Goal: Task Accomplishment & Management: Manage account settings

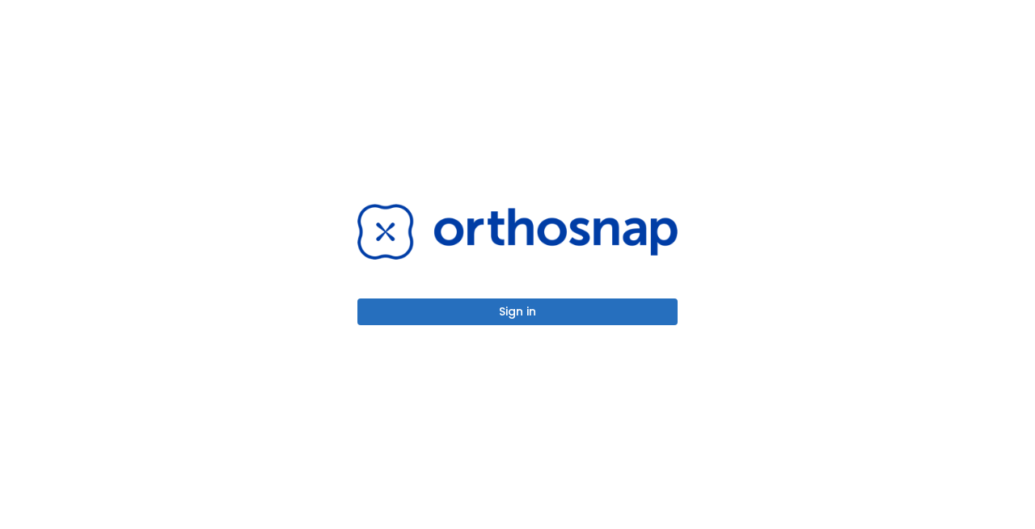
click at [539, 304] on button "Sign in" at bounding box center [518, 311] width 320 height 27
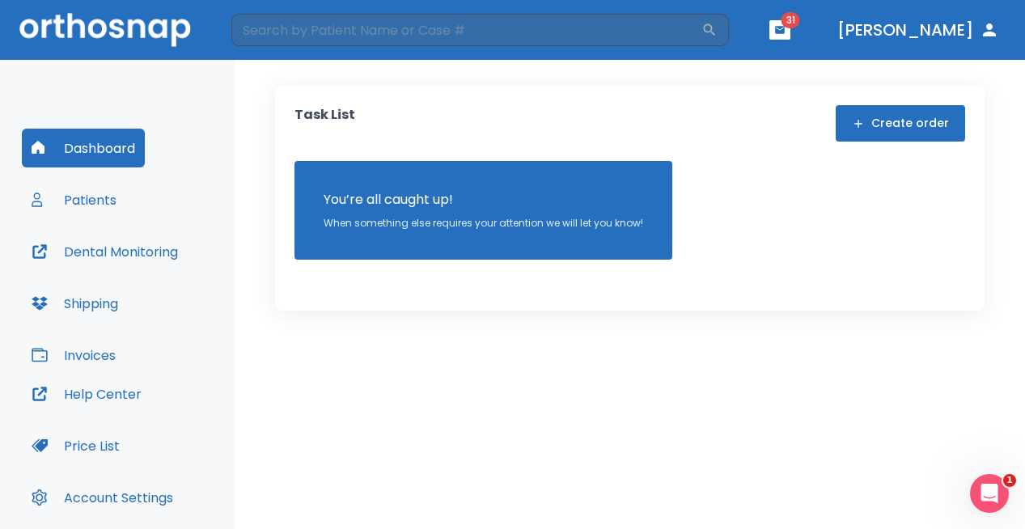
click at [99, 201] on button "Patients" at bounding box center [74, 199] width 104 height 39
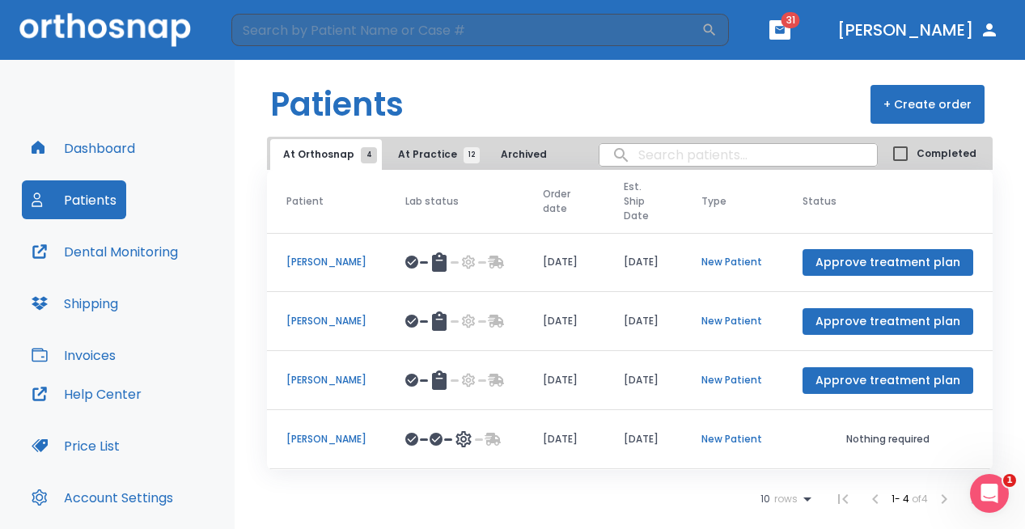
click at [407, 156] on span "At Practice 12" at bounding box center [435, 154] width 74 height 15
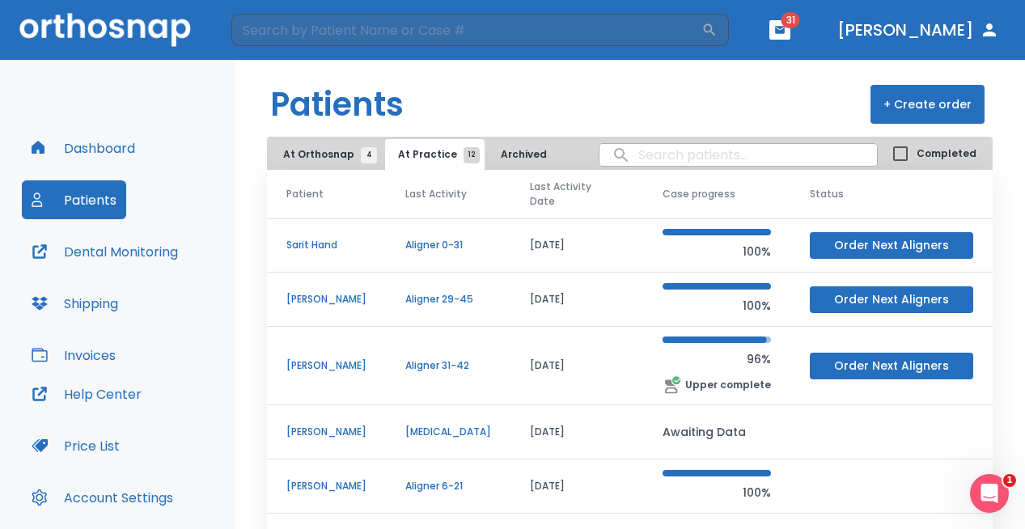
click at [292, 242] on p "Sarit Hand" at bounding box center [326, 245] width 80 height 15
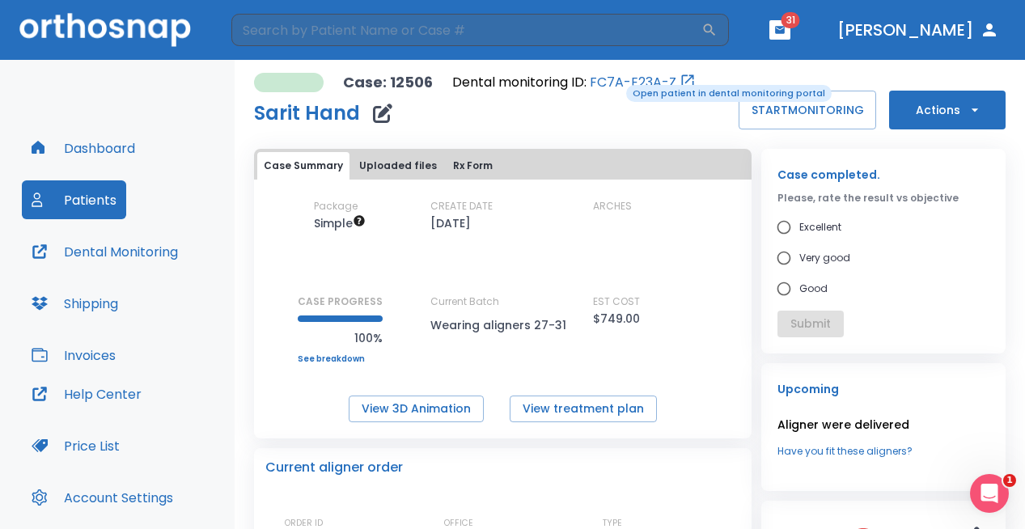
click at [615, 83] on link "FC7A-E23A-Z" at bounding box center [633, 82] width 87 height 19
